Goal: Transaction & Acquisition: Purchase product/service

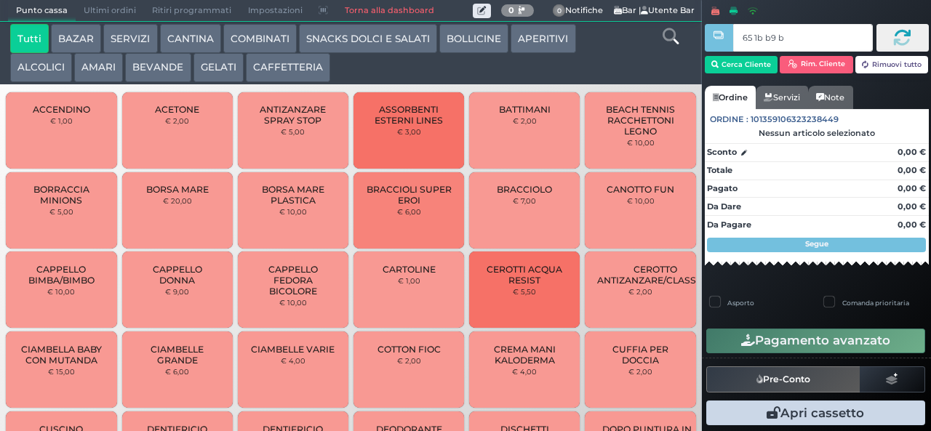
type input "65 1b b9 b9"
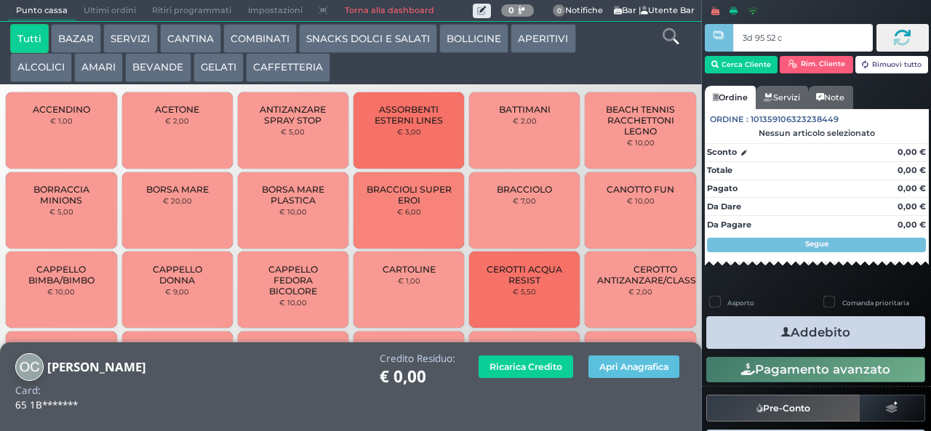
type input "3d 95 52 c3"
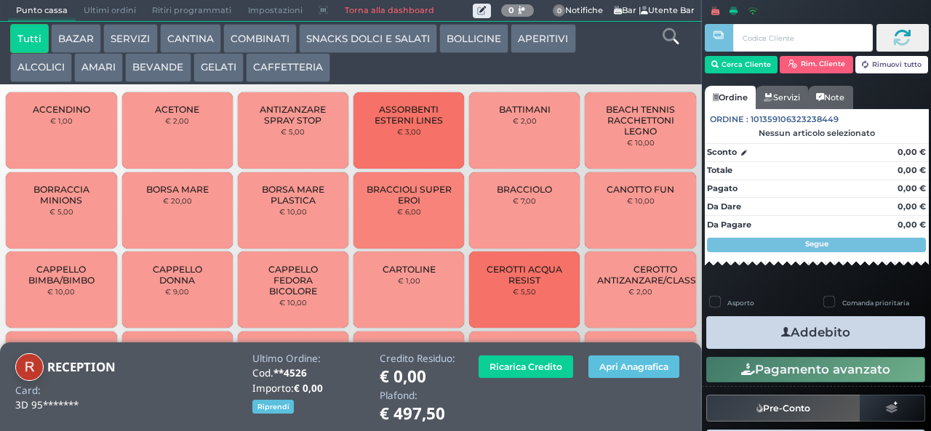
click at [292, 71] on button "CAFFETTERIA" at bounding box center [288, 67] width 84 height 29
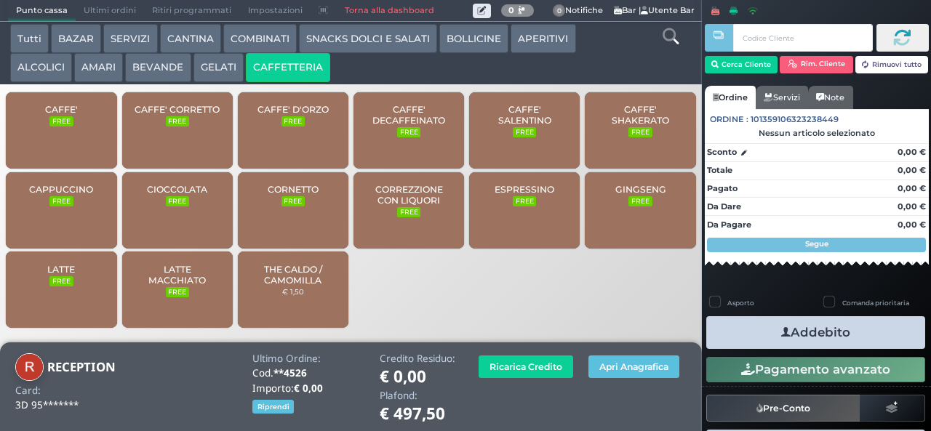
click at [71, 115] on span "CAFFE'" at bounding box center [61, 109] width 33 height 11
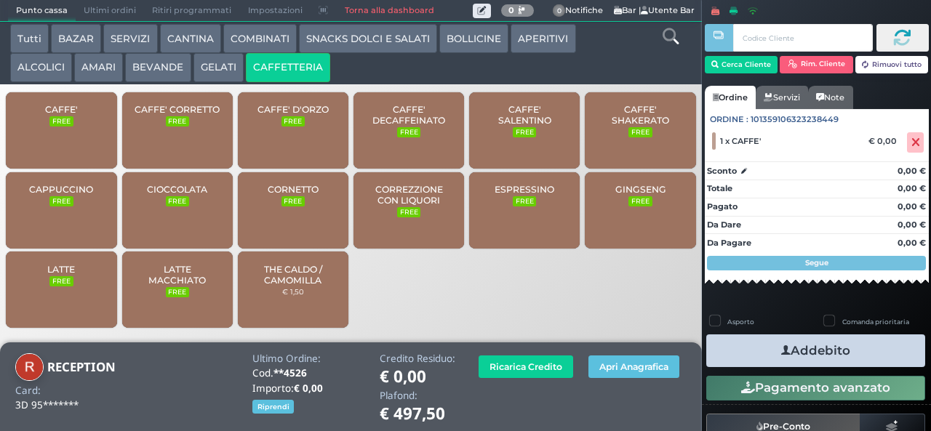
click at [781, 350] on icon "button" at bounding box center [785, 350] width 9 height 15
